Goal: Task Accomplishment & Management: Manage account settings

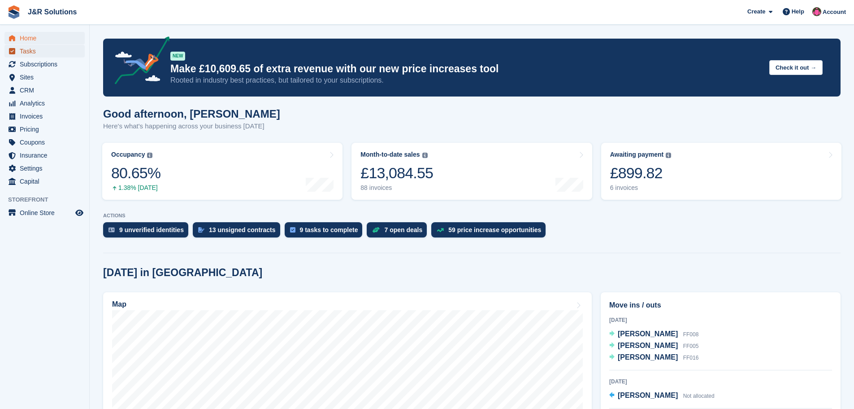
click at [37, 51] on span "Tasks" at bounding box center [47, 51] width 54 height 13
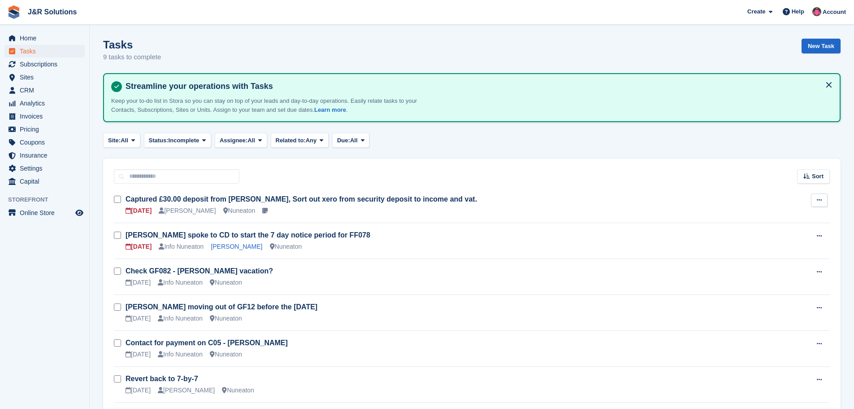
click at [823, 197] on button at bounding box center [819, 199] width 17 height 13
click at [788, 218] on p "Edit task" at bounding box center [785, 218] width 78 height 12
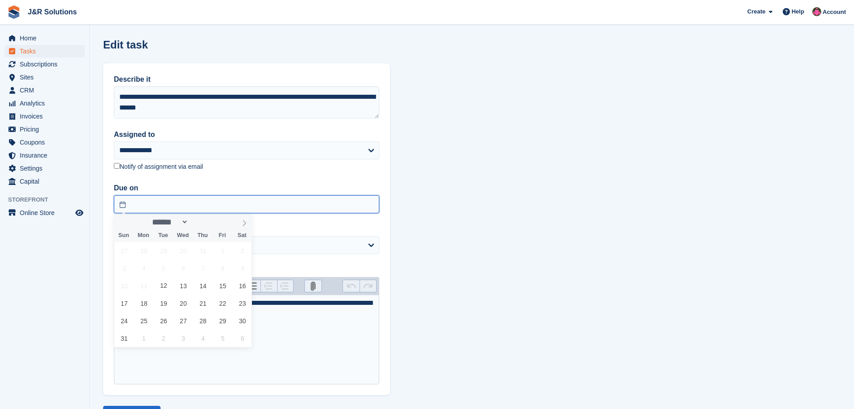
click at [170, 205] on input "text" at bounding box center [247, 204] width 266 height 18
click at [182, 287] on span "13" at bounding box center [182, 285] width 17 height 17
type input "**********"
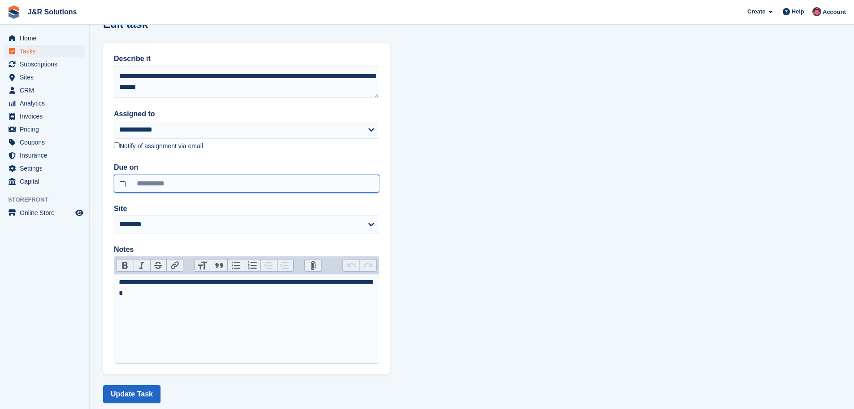
scroll to position [39, 0]
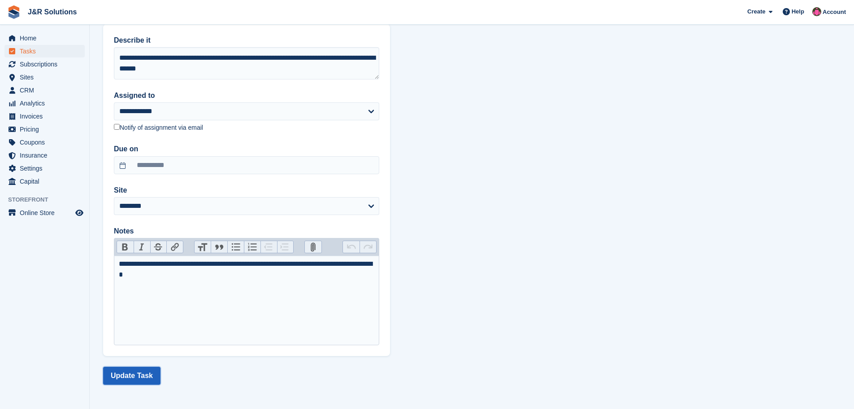
click at [133, 375] on button "Update Task" at bounding box center [131, 375] width 57 height 18
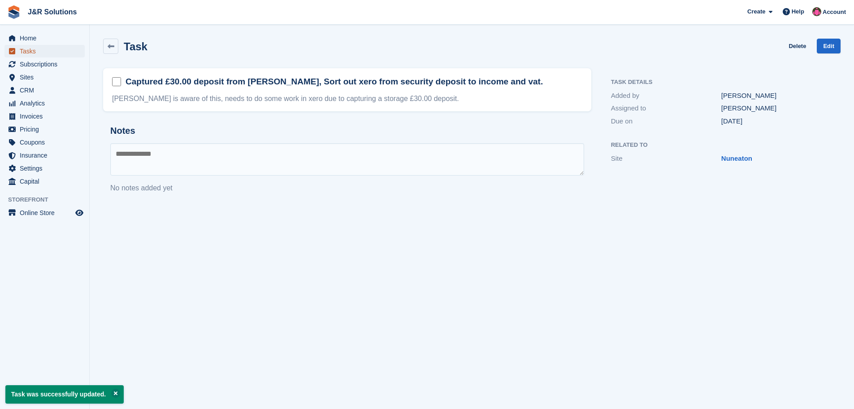
click at [29, 53] on span "Tasks" at bounding box center [47, 51] width 54 height 13
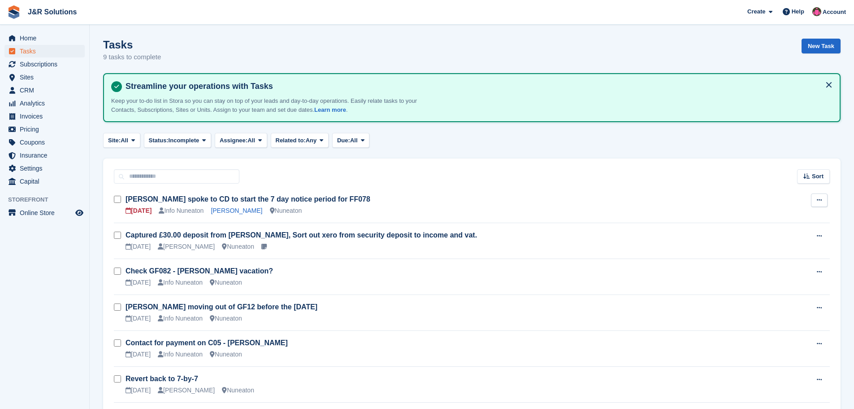
click at [819, 197] on icon at bounding box center [819, 200] width 5 height 6
click at [767, 215] on p "Edit task" at bounding box center [785, 218] width 78 height 12
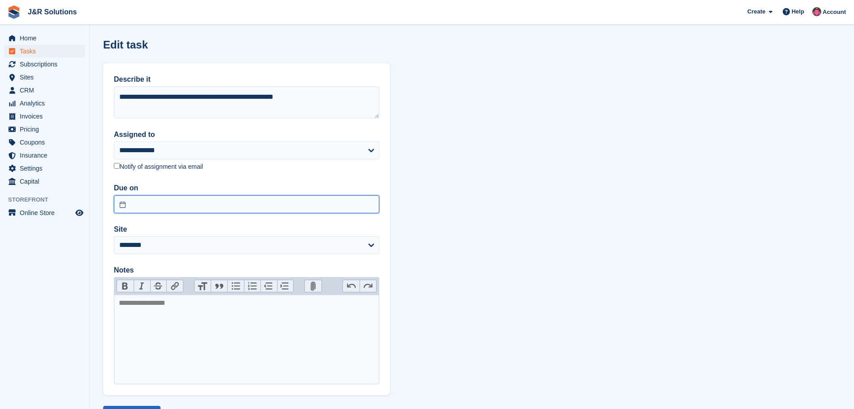
click at [160, 204] on input "text" at bounding box center [247, 204] width 266 height 18
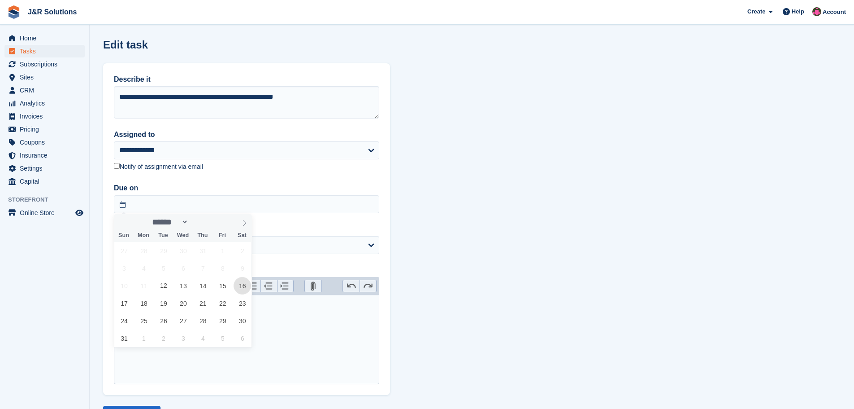
click at [240, 287] on span "16" at bounding box center [242, 285] width 17 height 17
type input "**********"
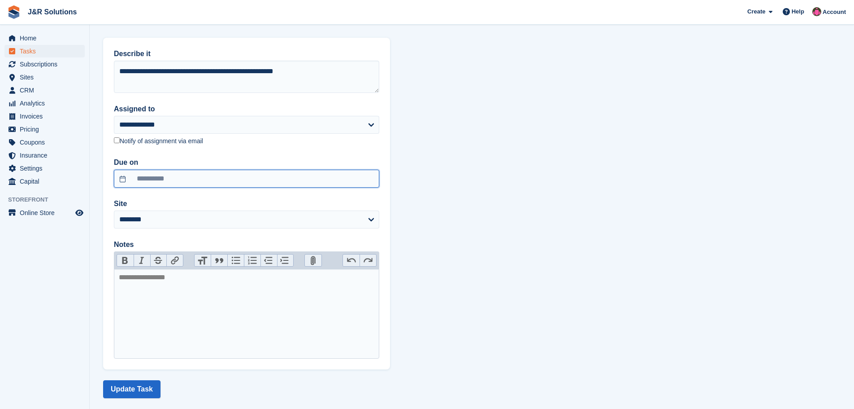
scroll to position [39, 0]
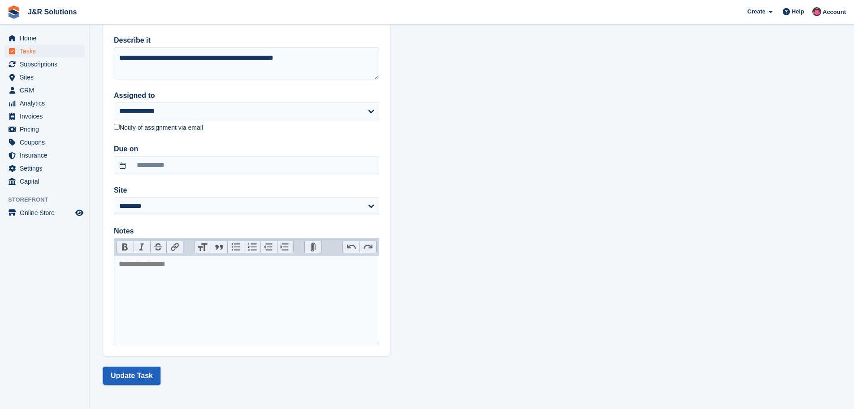
click at [141, 373] on button "Update Task" at bounding box center [131, 375] width 57 height 18
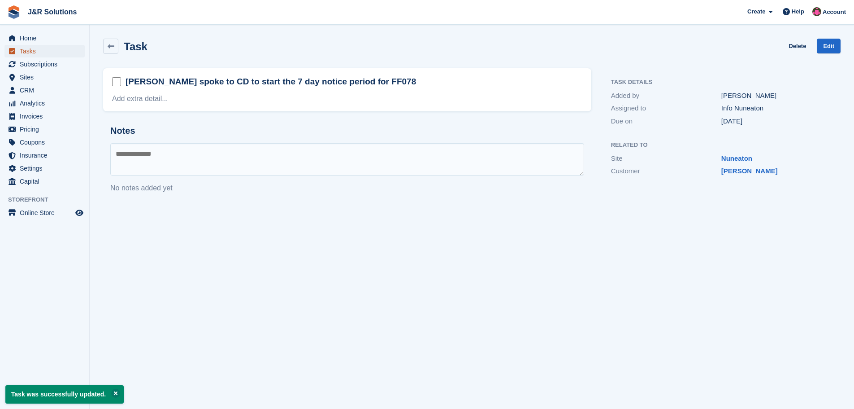
click at [30, 45] on span "Tasks" at bounding box center [47, 51] width 54 height 13
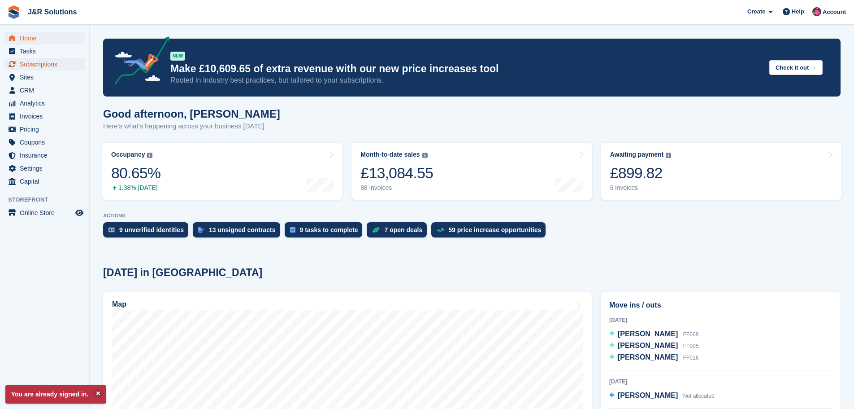
drag, startPoint x: 35, startPoint y: 66, endPoint x: 445, endPoint y: 204, distance: 433.0
click at [35, 66] on span "Subscriptions" at bounding box center [47, 64] width 54 height 13
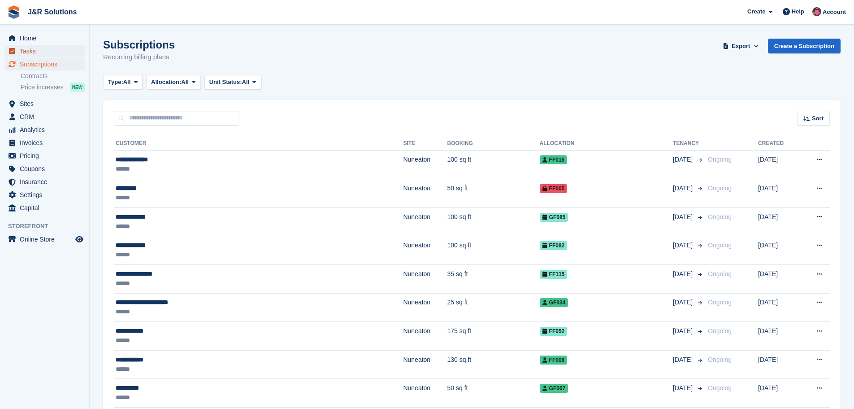
click at [34, 55] on span "Tasks" at bounding box center [47, 51] width 54 height 13
